Goal: Task Accomplishment & Management: Manage account settings

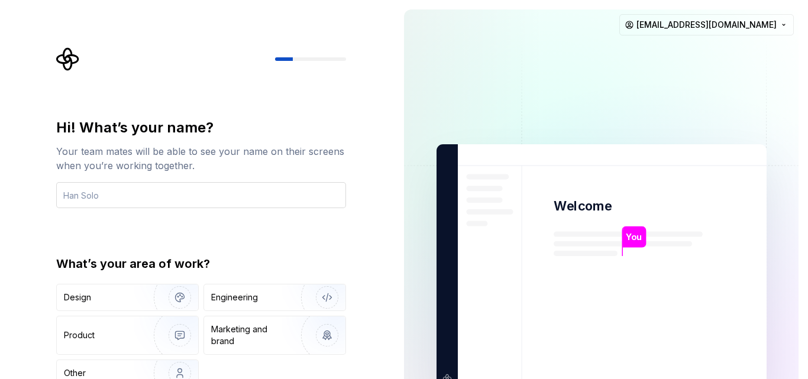
click at [91, 188] on input "text" at bounding box center [201, 195] width 290 height 26
type input "SlillWint"
click at [375, 299] on div "Hi! What’s your name? Your team mates will be able to see your name on their sc…" at bounding box center [197, 267] width 395 height 534
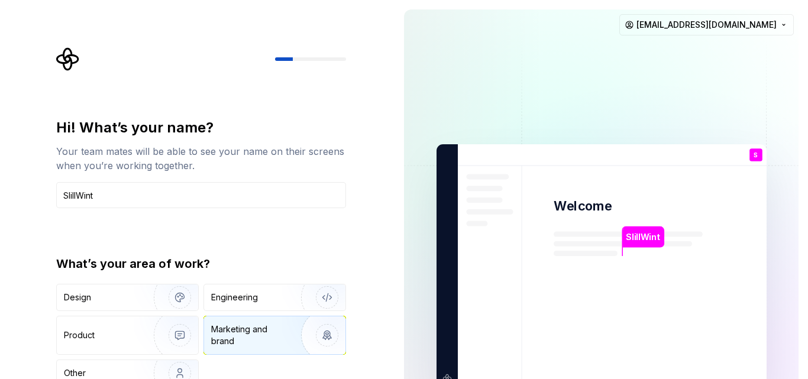
click at [274, 340] on div "Marketing and brand" at bounding box center [251, 336] width 80 height 24
type button "Brand"
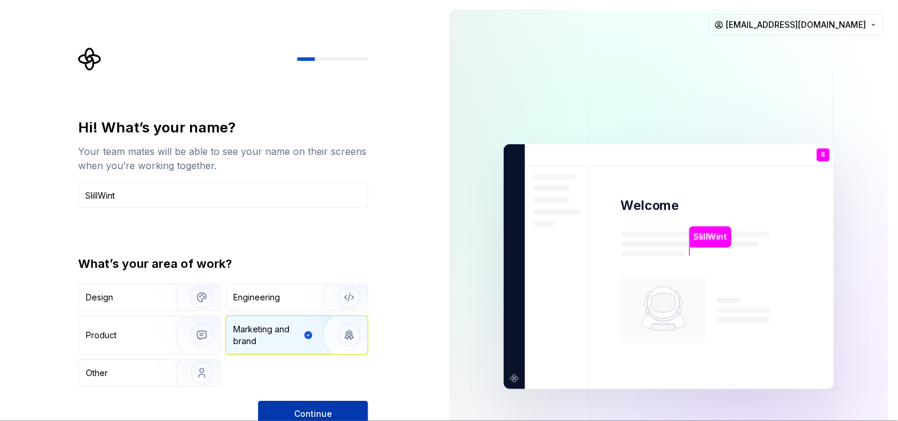
click at [314, 379] on span "Continue" at bounding box center [313, 414] width 38 height 12
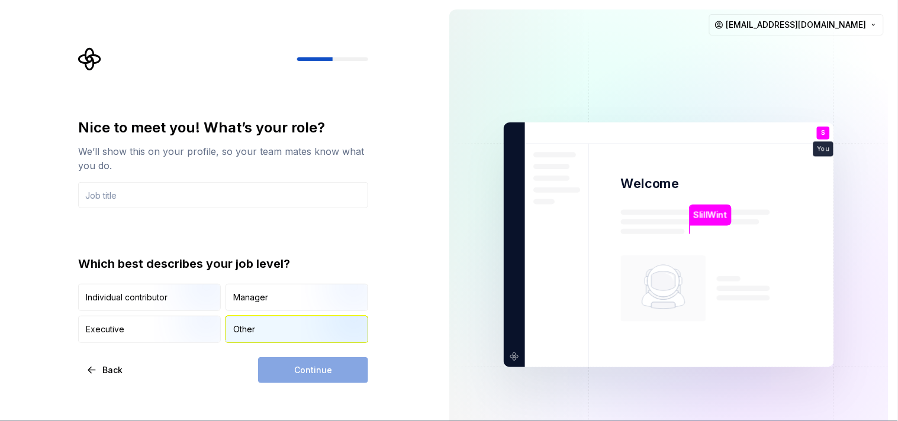
click at [236, 330] on div "Other" at bounding box center [244, 330] width 22 height 12
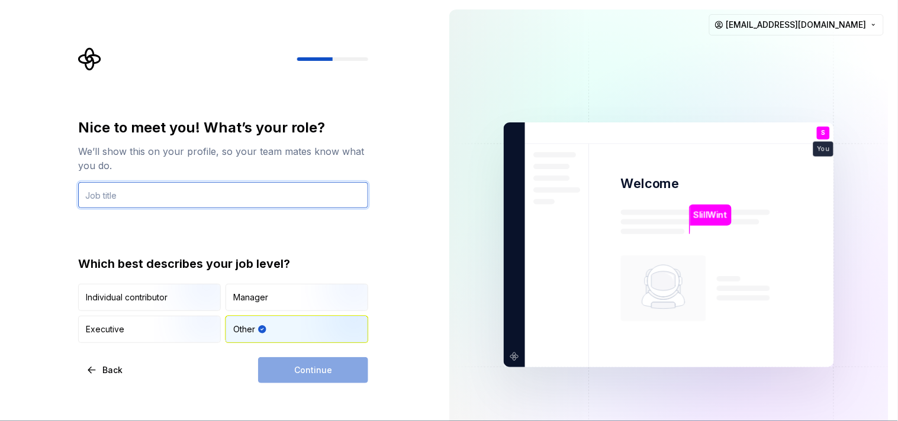
click at [134, 200] on input "text" at bounding box center [223, 195] width 290 height 26
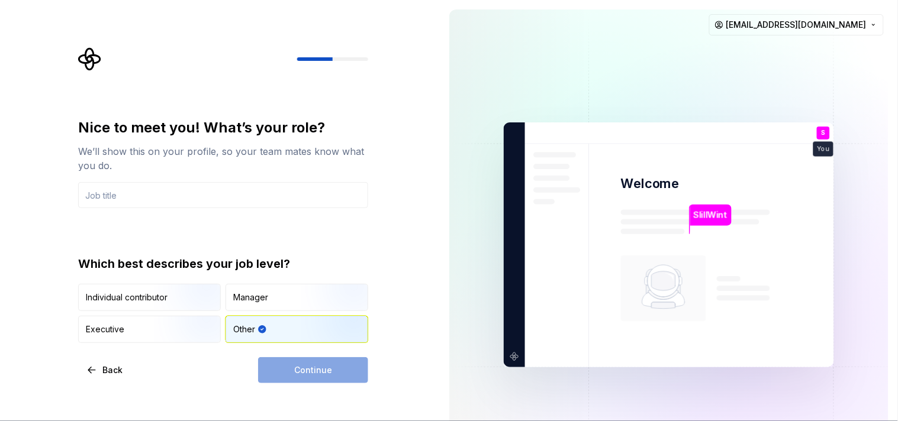
click at [259, 337] on div "Other" at bounding box center [296, 330] width 141 height 26
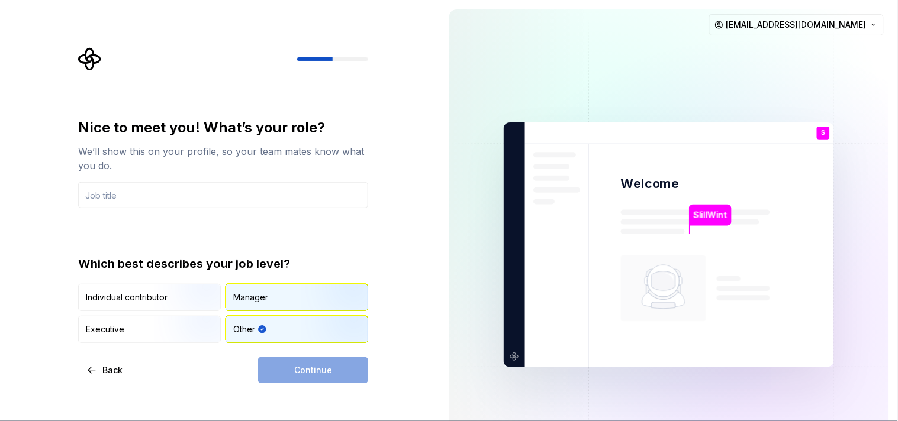
click at [259, 297] on div "Manager" at bounding box center [250, 298] width 35 height 12
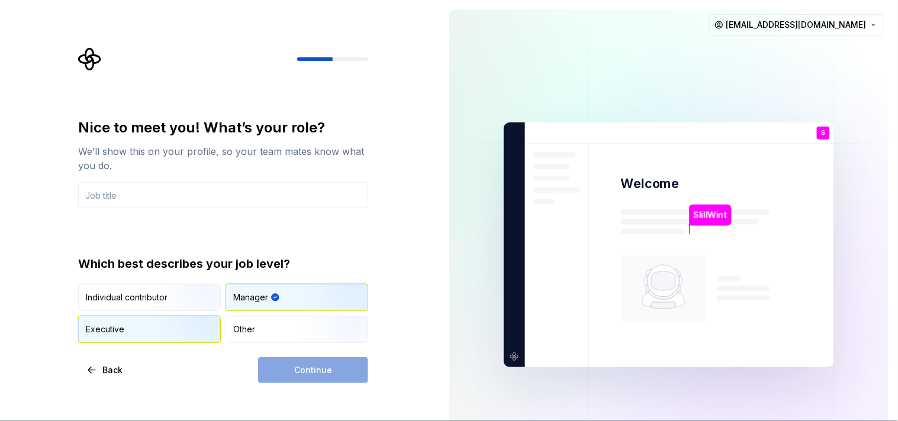
click at [166, 321] on img "button" at bounding box center [192, 344] width 76 height 79
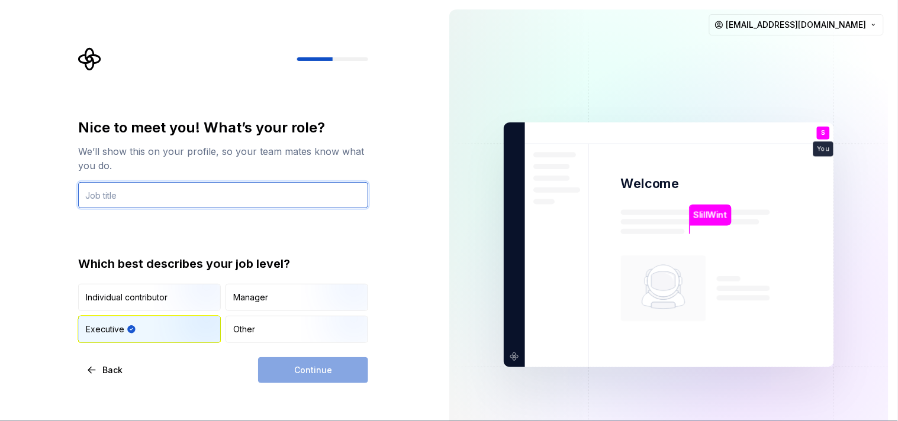
click at [162, 204] on input "text" at bounding box center [223, 195] width 290 height 26
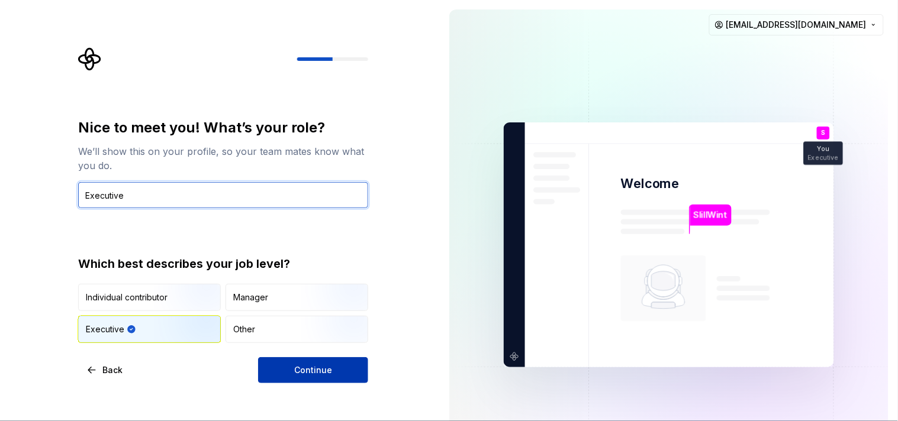
type input "Executive"
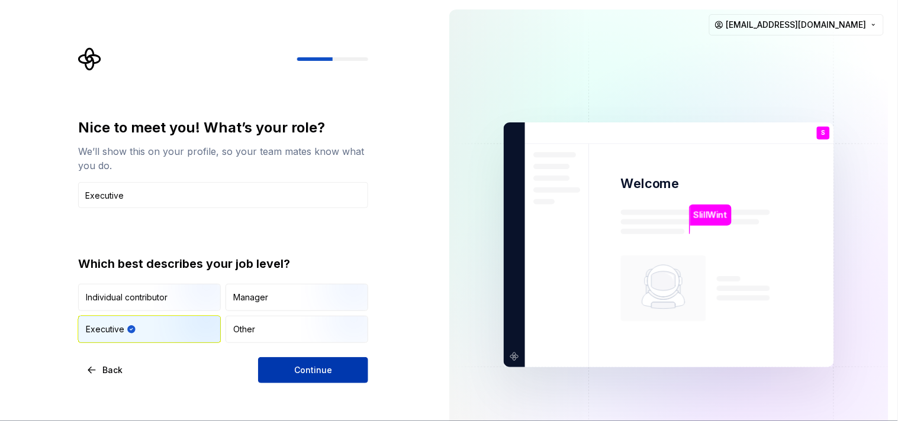
click at [311, 379] on button "Continue" at bounding box center [313, 370] width 110 height 26
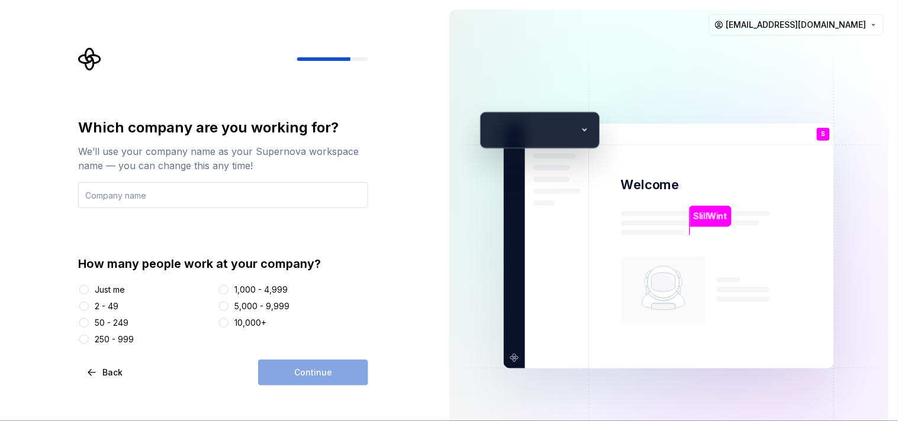
click at [192, 201] on input "text" at bounding box center [223, 195] width 290 height 26
type input "SkillWint"
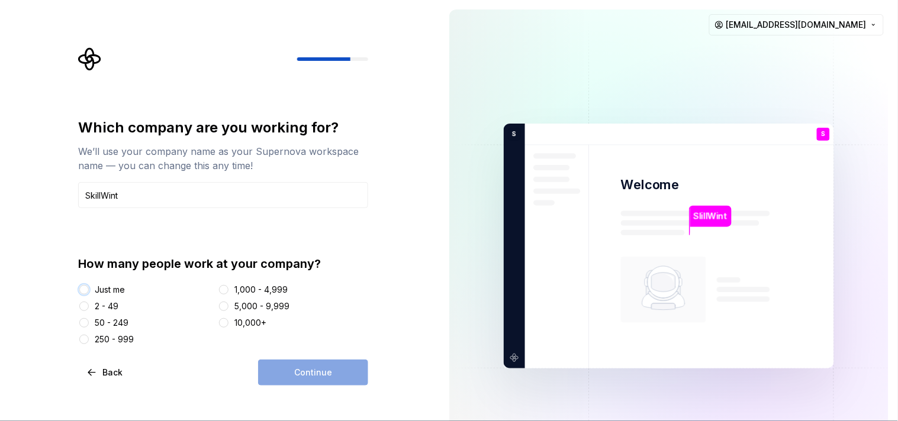
click at [84, 293] on button "Just me" at bounding box center [83, 289] width 9 height 9
click at [280, 362] on button "Continue" at bounding box center [313, 373] width 110 height 26
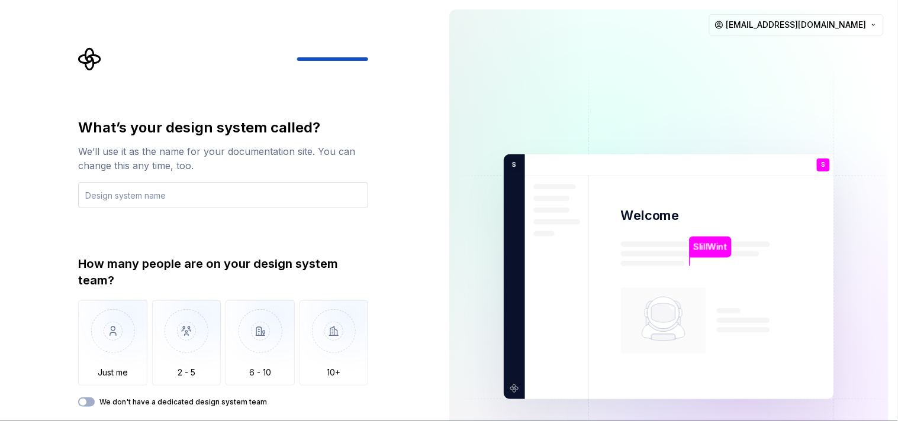
click at [250, 201] on input "text" at bounding box center [223, 195] width 290 height 26
type input "A"
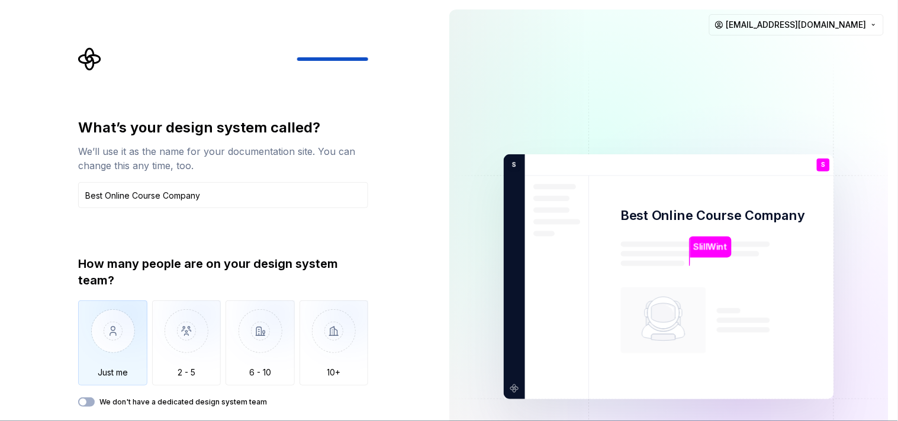
type input "Best Online Course Company"
click at [128, 330] on img "button" at bounding box center [112, 340] width 69 height 79
type button "Only one person"
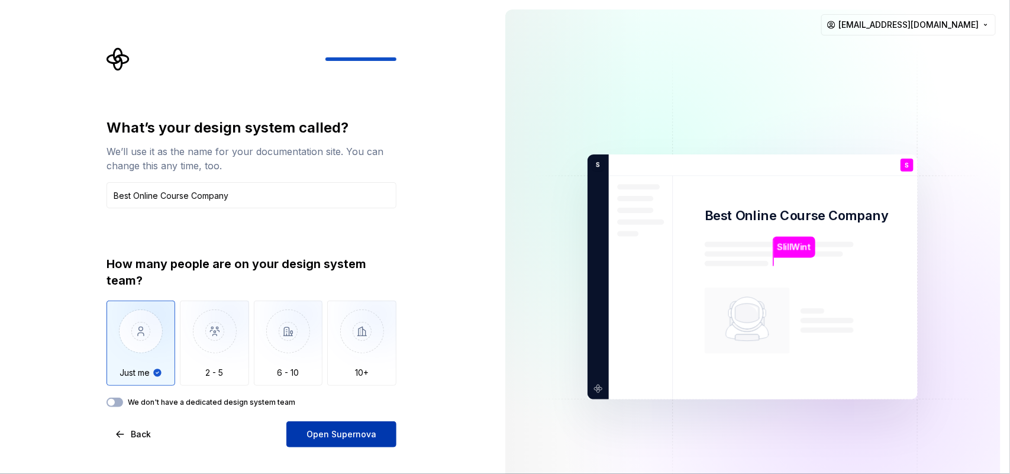
click at [380, 379] on button "Open Supernova" at bounding box center [341, 434] width 110 height 26
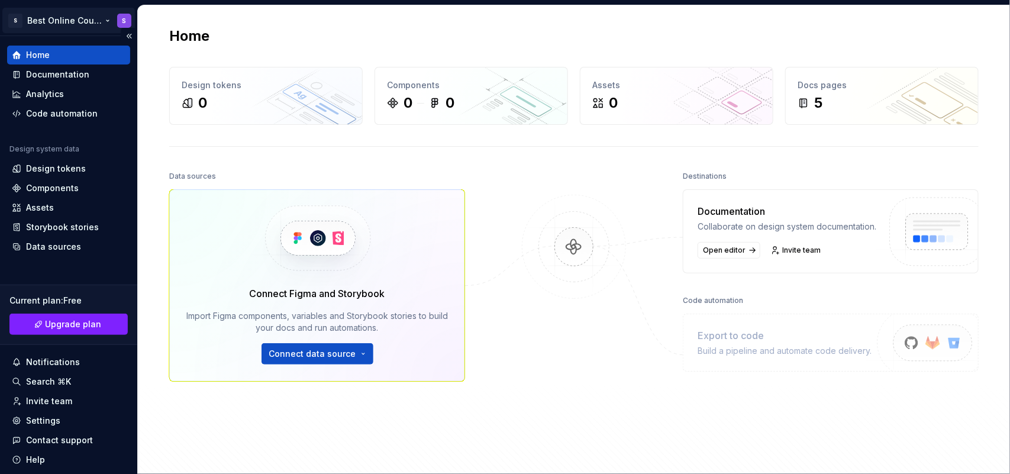
click at [79, 22] on html "S Best Online Course Company S Home Documentation Analytics Code automation Des…" at bounding box center [505, 237] width 1010 height 474
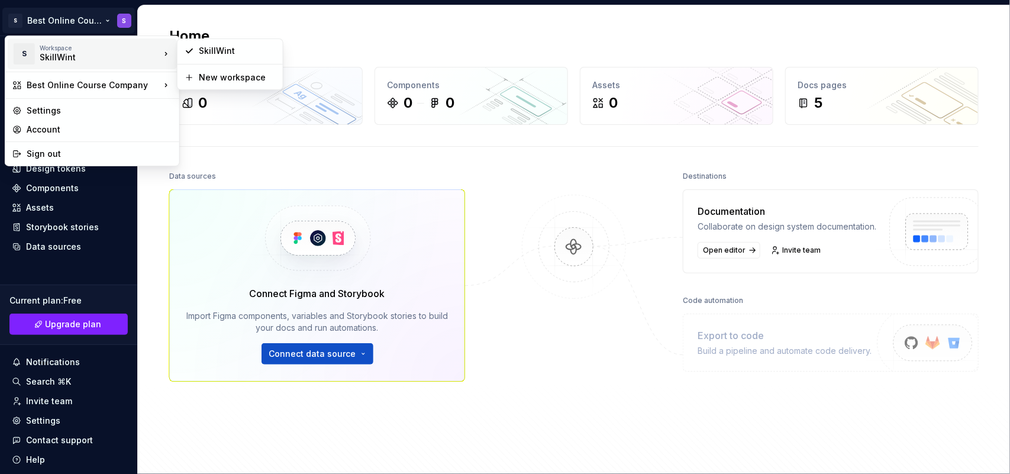
click at [74, 59] on div "SkillWint" at bounding box center [90, 57] width 101 height 12
click at [217, 51] on div "SkillWint" at bounding box center [237, 51] width 77 height 12
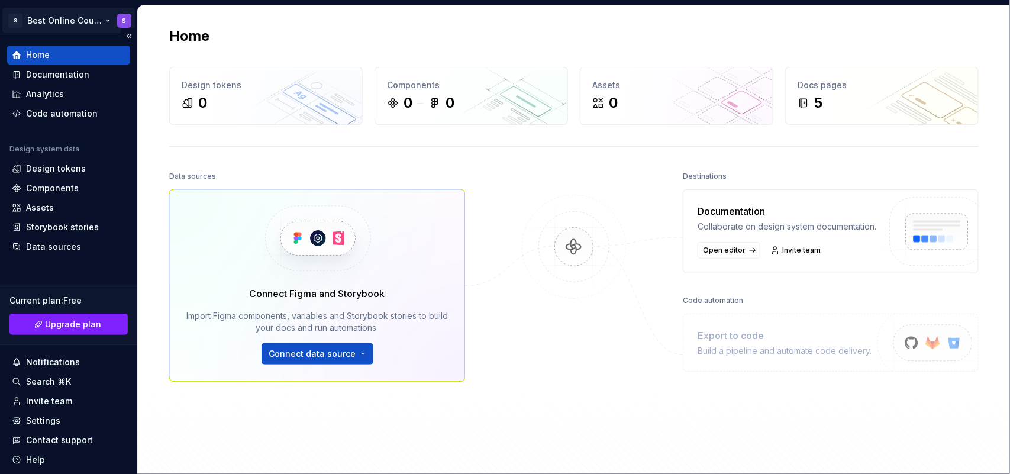
click at [86, 17] on html "S Best Online Course Company S Home Documentation Analytics Code automation Des…" at bounding box center [505, 237] width 1010 height 474
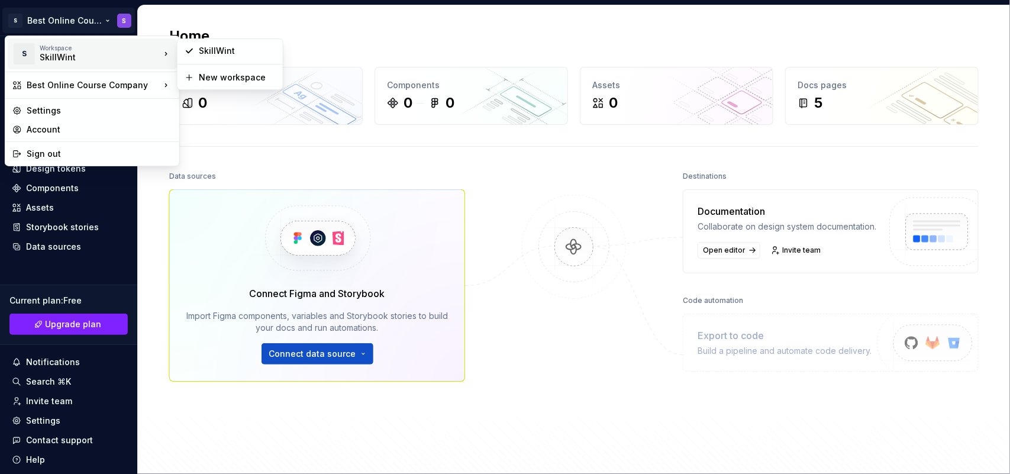
click at [49, 54] on div "SkillWint" at bounding box center [90, 57] width 101 height 12
click at [69, 120] on div "Account" at bounding box center [92, 129] width 169 height 19
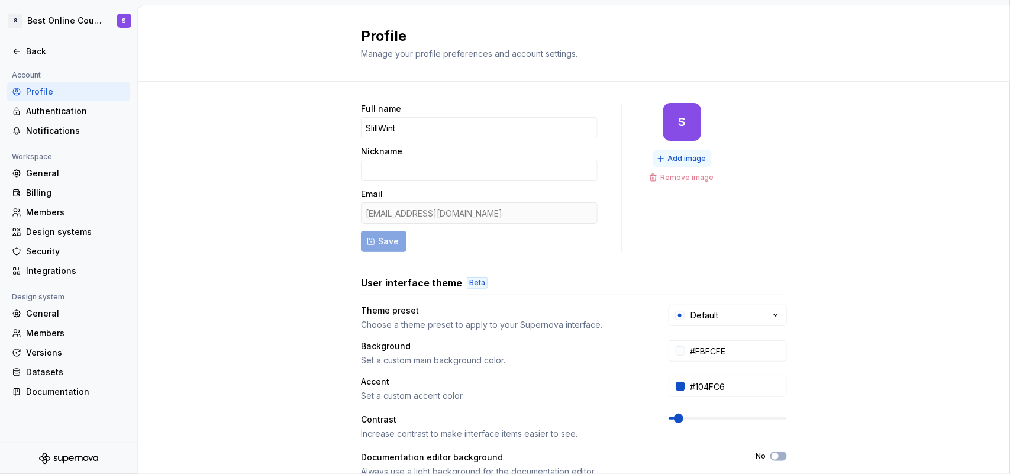
click at [653, 157] on button "Add image" at bounding box center [682, 158] width 59 height 17
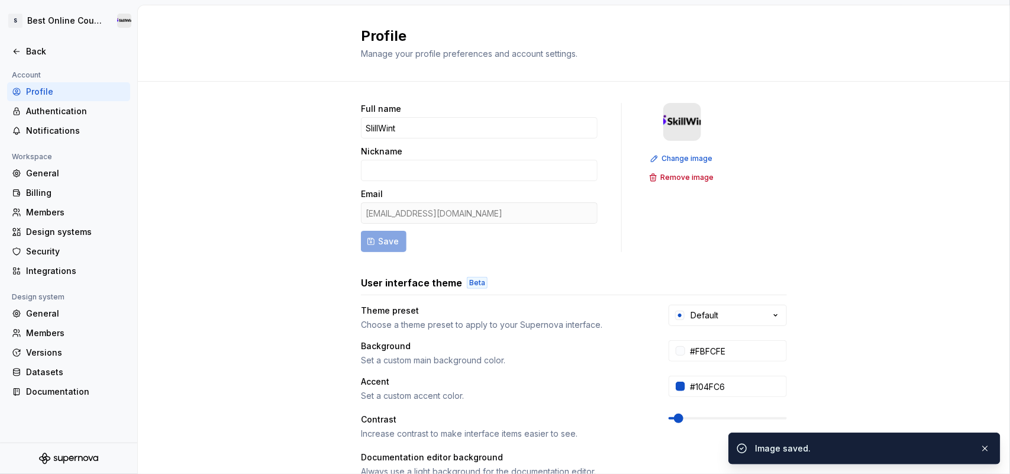
click at [682, 134] on img at bounding box center [682, 122] width 38 height 38
click at [676, 151] on button "Change image" at bounding box center [682, 158] width 71 height 17
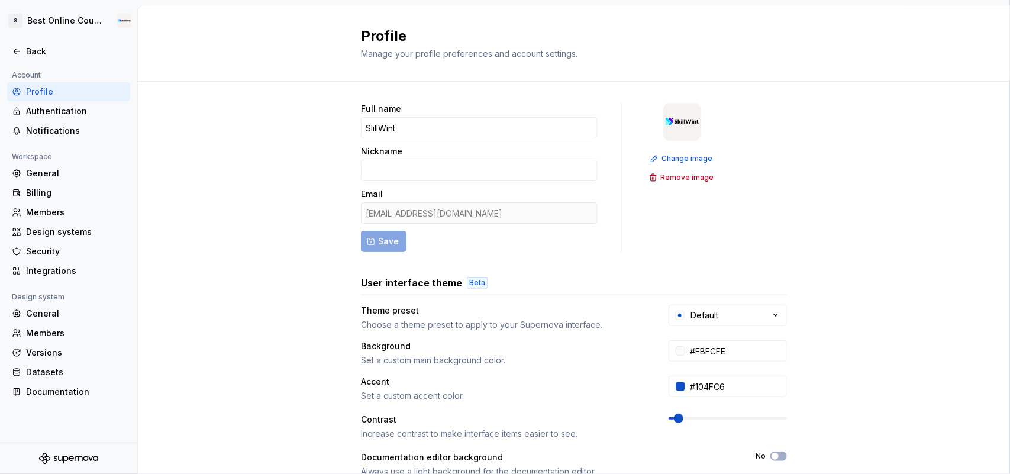
click at [392, 240] on form "Full name SlillWint Nickname Email [EMAIL_ADDRESS][DOMAIN_NAME] Save" at bounding box center [479, 177] width 237 height 149
click at [404, 176] on input "Nickname" at bounding box center [479, 170] width 237 height 21
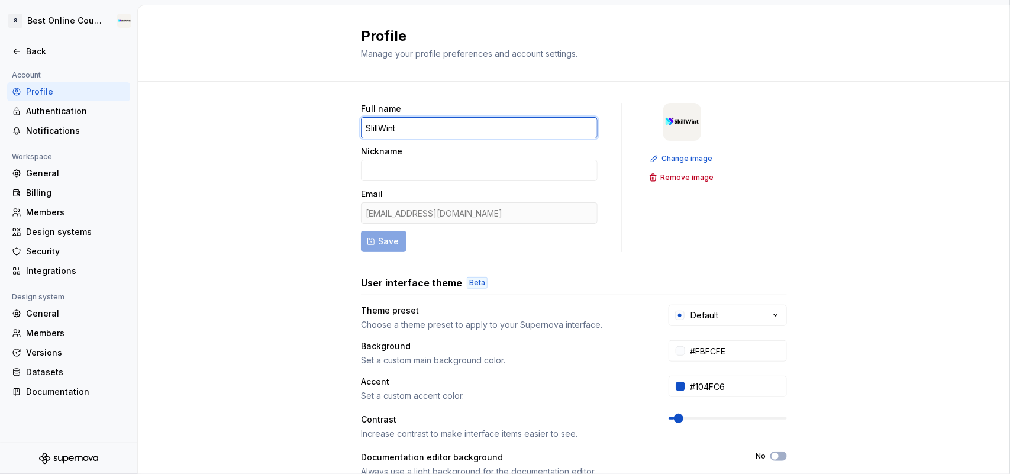
click at [407, 130] on input "SlillWint" at bounding box center [479, 127] width 237 height 21
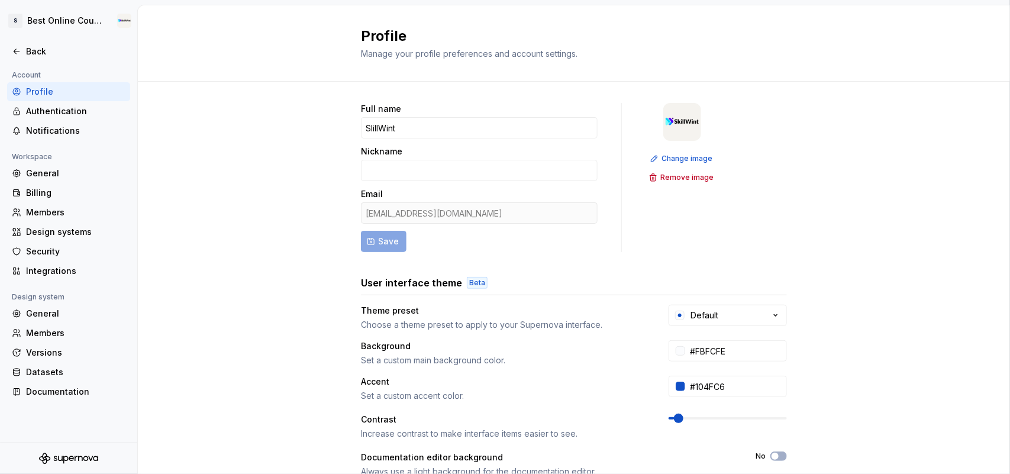
click at [391, 238] on form "Full name SlillWint Nickname Email [EMAIL_ADDRESS][DOMAIN_NAME] Save" at bounding box center [479, 177] width 237 height 149
click at [365, 241] on form "Full name SlillWint Nickname Email [EMAIL_ADDRESS][DOMAIN_NAME] Save" at bounding box center [479, 177] width 237 height 149
click at [373, 180] on input "Nickname" at bounding box center [479, 170] width 237 height 21
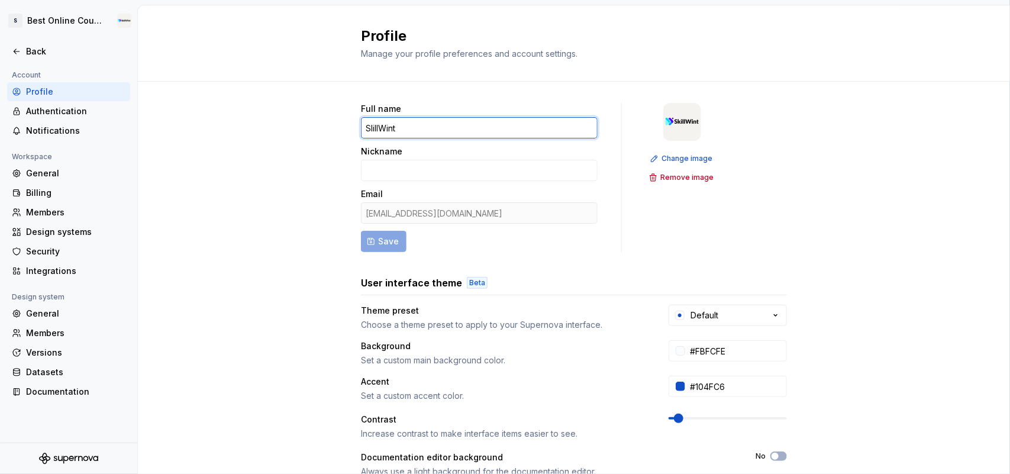
click at [399, 128] on input "SlillWint" at bounding box center [479, 127] width 237 height 21
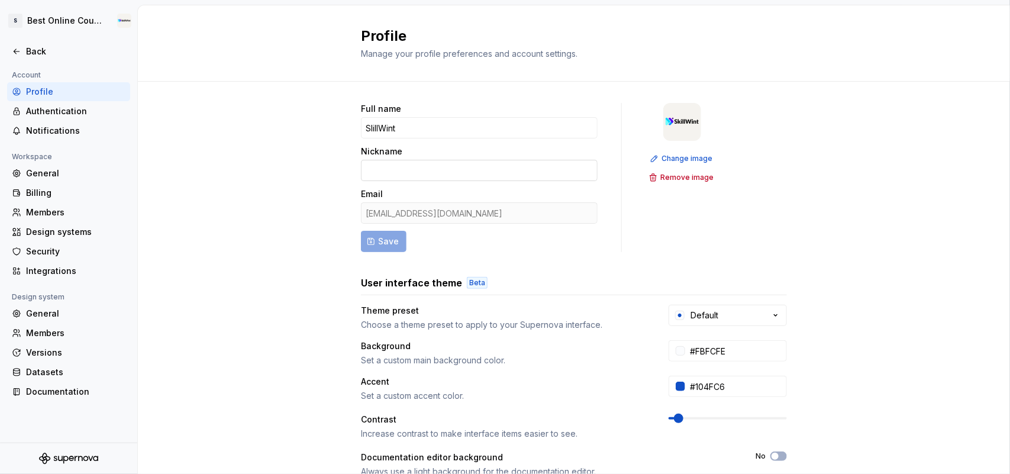
click at [385, 175] on input "Nickname" at bounding box center [479, 170] width 237 height 21
paste input "SlillWint"
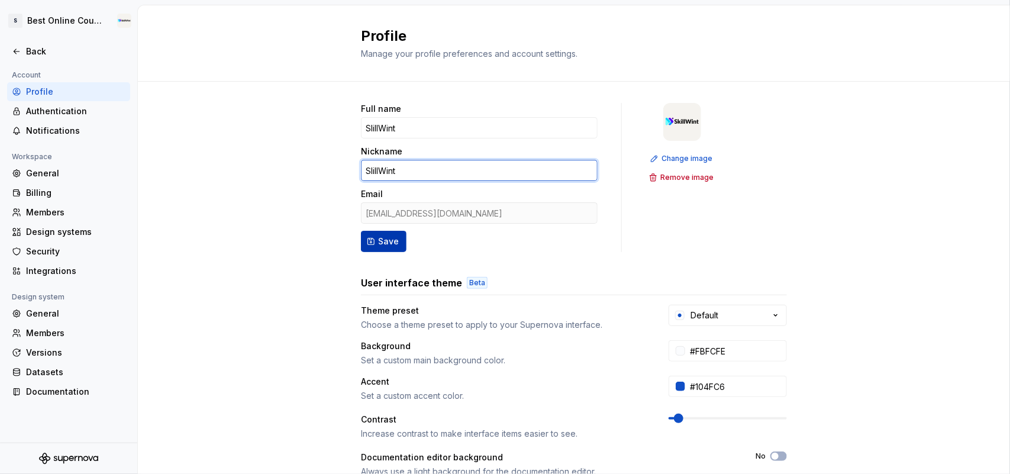
type input "SlillWint"
click at [378, 237] on span "Save" at bounding box center [388, 242] width 21 height 12
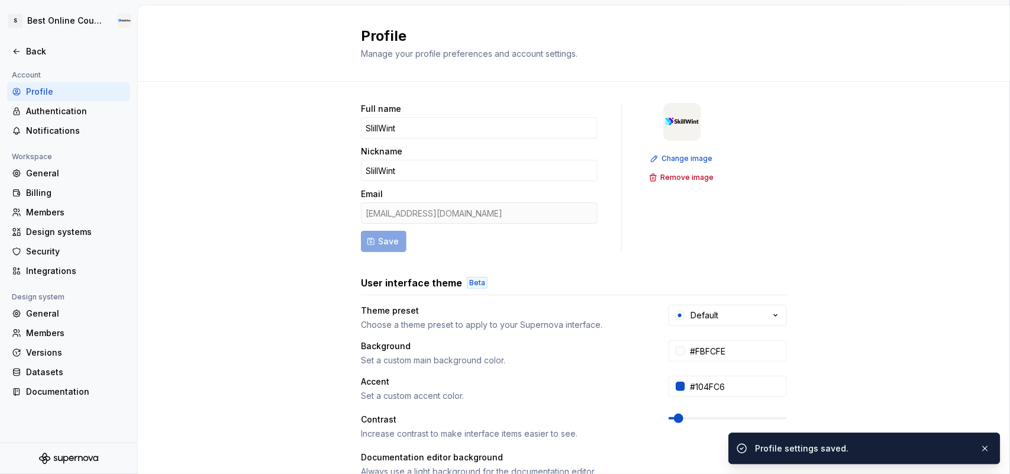
click at [57, 87] on div "Profile" at bounding box center [75, 92] width 99 height 12
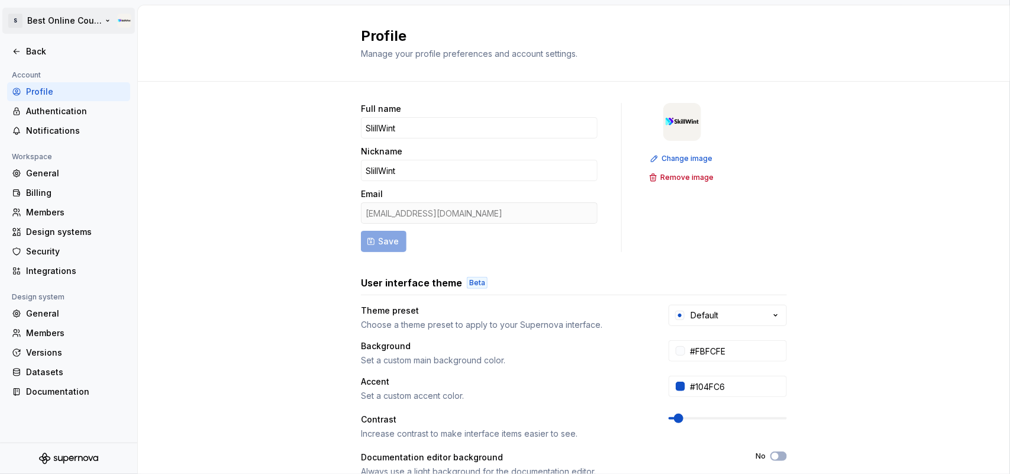
click at [54, 25] on html "S Best Online Course Company Back Account Profile Authentication Notifications …" at bounding box center [505, 237] width 1010 height 474
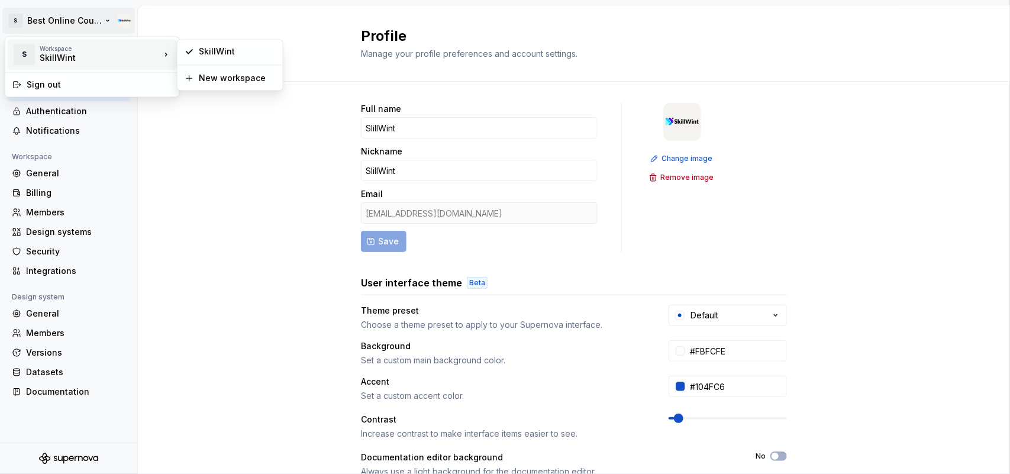
click at [54, 64] on div "S Workspace SkillWint" at bounding box center [86, 54] width 148 height 31
click at [204, 57] on div "SkillWint" at bounding box center [230, 51] width 101 height 19
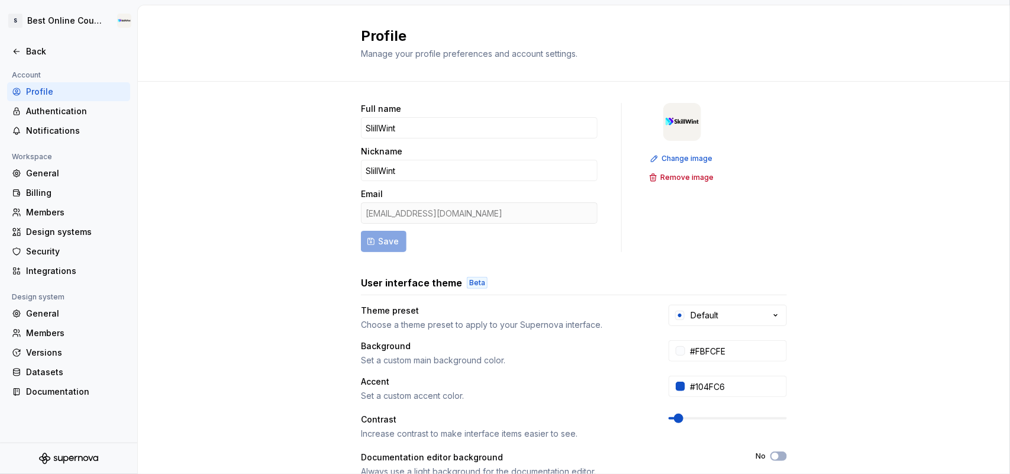
scroll to position [204, 0]
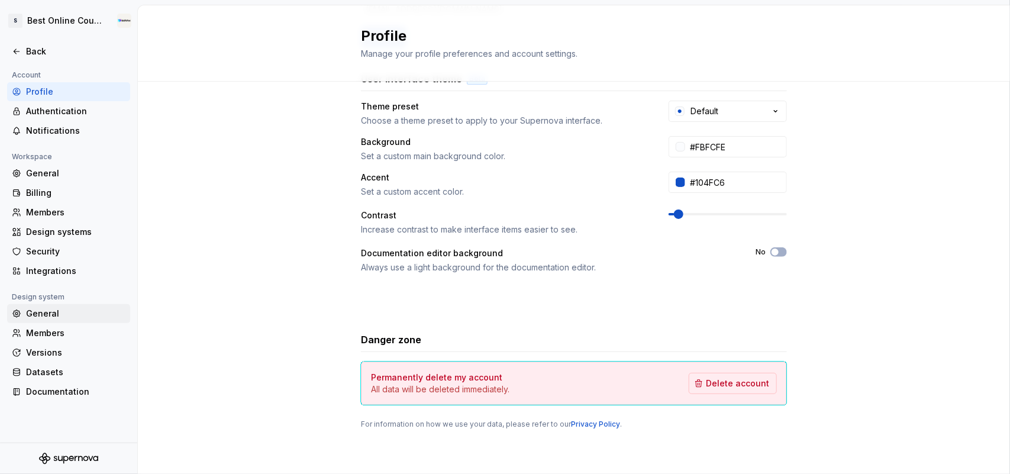
click at [45, 315] on div "General" at bounding box center [75, 314] width 99 height 12
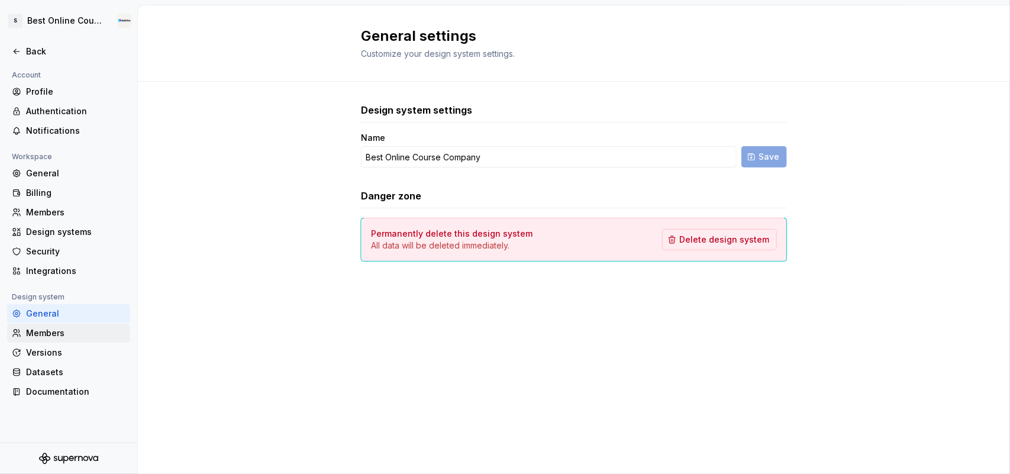
click at [44, 335] on div "Members" at bounding box center [75, 333] width 99 height 12
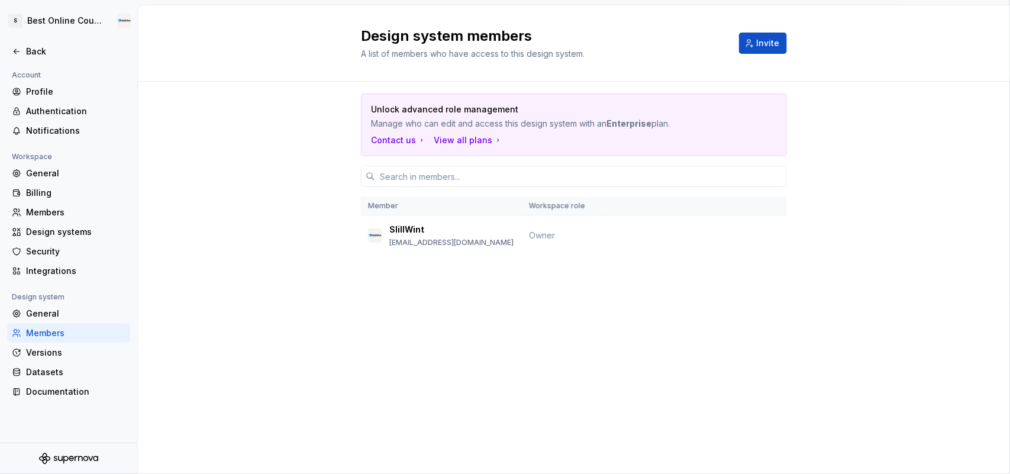
drag, startPoint x: 1010, startPoint y: 180, endPoint x: 1010, endPoint y: 96, distance: 84.6
click at [808, 96] on div "Unlock advanced role management Manage who can edit and access this design syst…" at bounding box center [574, 191] width 872 height 218
click at [808, 139] on div "Unlock advanced role management Manage who can edit and access this design syst…" at bounding box center [574, 191] width 872 height 218
click at [31, 25] on html "S Best Online Course Company Back Account Profile Authentication Notifications …" at bounding box center [505, 237] width 1010 height 474
click at [47, 49] on div "Workspace" at bounding box center [100, 48] width 121 height 7
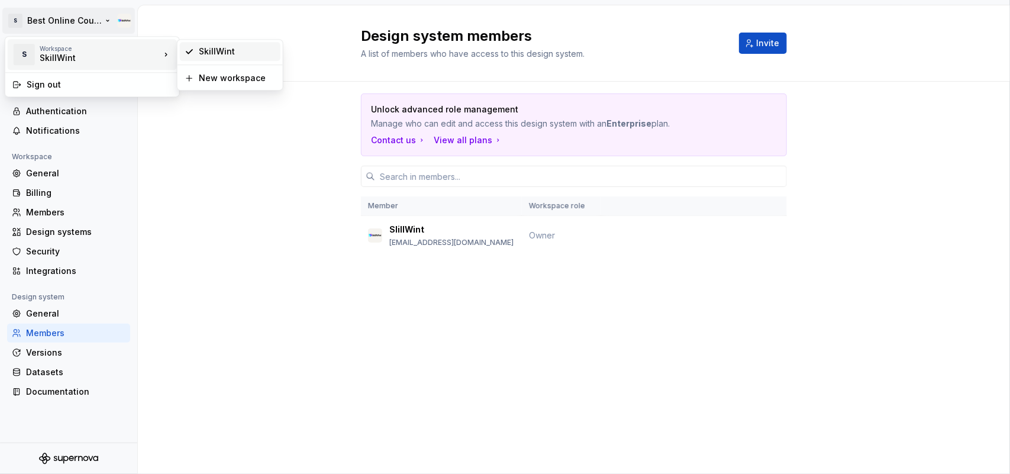
click at [237, 50] on div "SkillWint" at bounding box center [237, 52] width 77 height 12
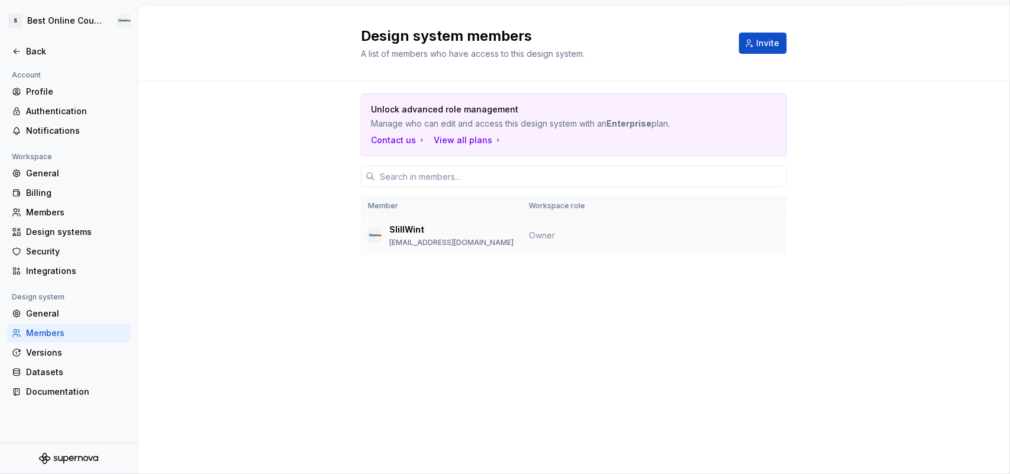
click at [431, 253] on td "SlillWint [EMAIL_ADDRESS][DOMAIN_NAME]" at bounding box center [441, 236] width 161 height 40
click at [425, 235] on div "SlillWint" at bounding box center [451, 230] width 124 height 12
click at [391, 228] on p "SlillWint" at bounding box center [406, 230] width 35 height 12
click at [380, 231] on img at bounding box center [375, 235] width 14 height 14
click at [22, 27] on html "S Best Online Course Company Back Account Profile Authentication Notifications …" at bounding box center [505, 237] width 1010 height 474
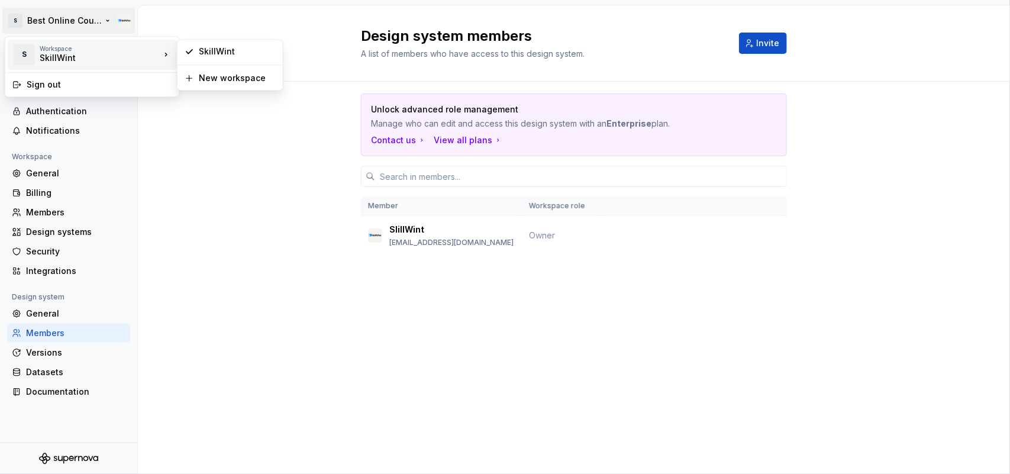
click at [41, 57] on div "SkillWint" at bounding box center [90, 58] width 101 height 12
click at [231, 57] on div "SkillWint" at bounding box center [237, 52] width 77 height 12
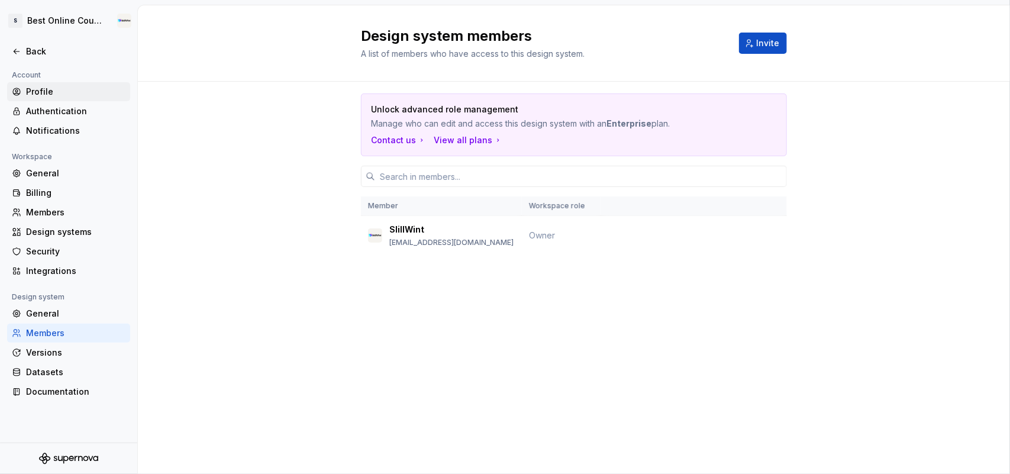
click at [63, 89] on div "Profile" at bounding box center [75, 92] width 99 height 12
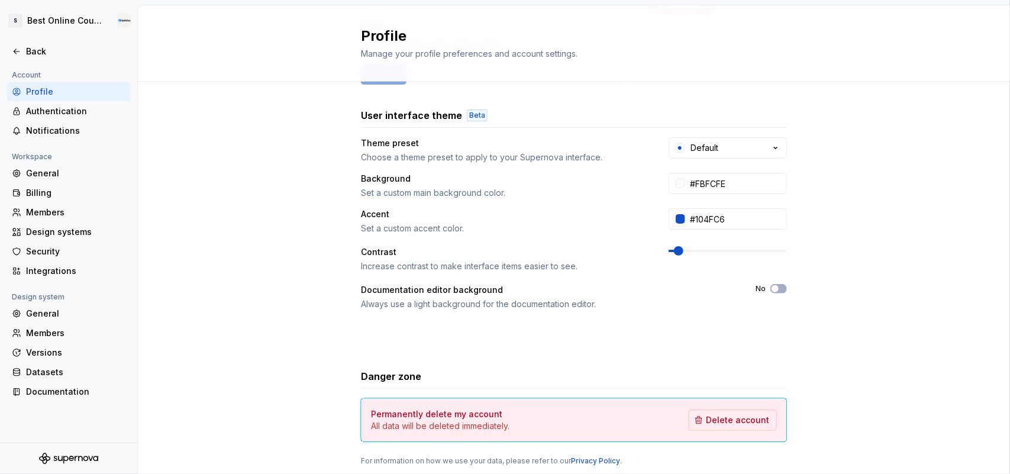
scroll to position [204, 0]
